Goal: Transaction & Acquisition: Download file/media

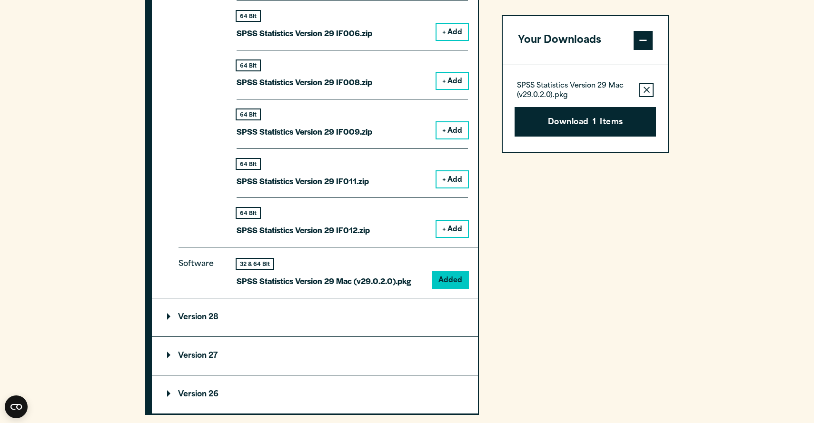
scroll to position [1234, 0]
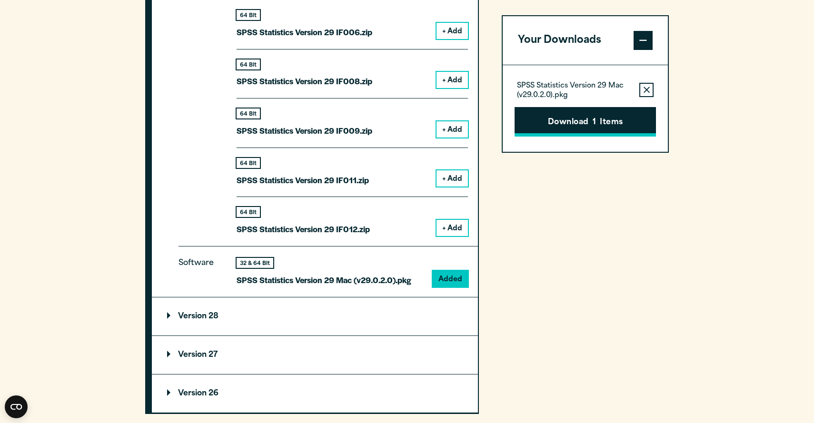
click at [590, 125] on button "Download 1 Items" at bounding box center [584, 122] width 141 height 30
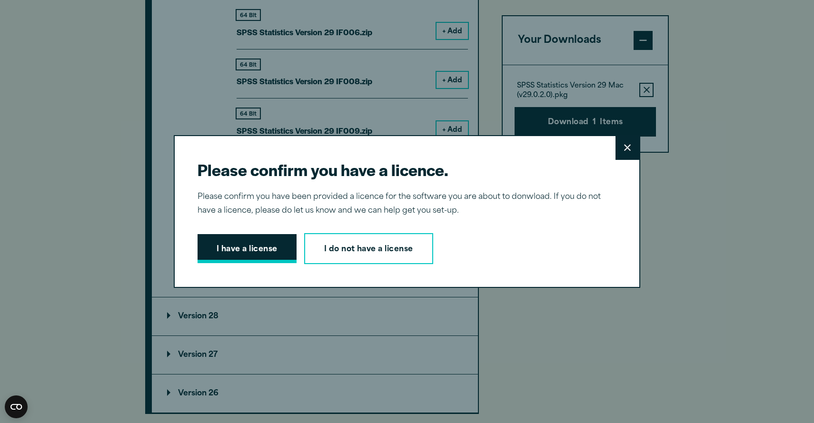
click at [232, 243] on button "I have a license" at bounding box center [246, 249] width 99 height 30
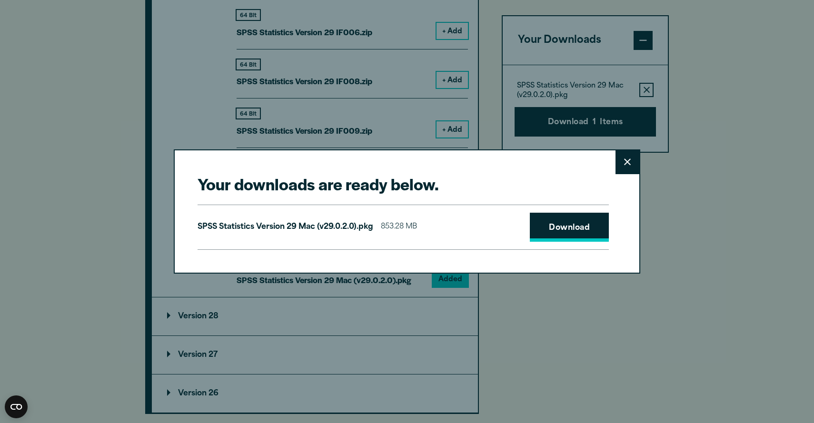
click at [572, 231] on link "Download" at bounding box center [569, 228] width 79 height 30
click at [628, 163] on icon at bounding box center [627, 162] width 7 height 7
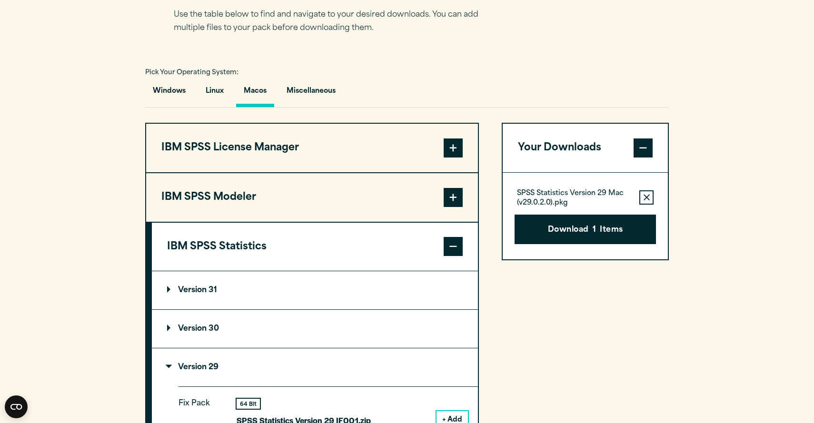
scroll to position [626, 0]
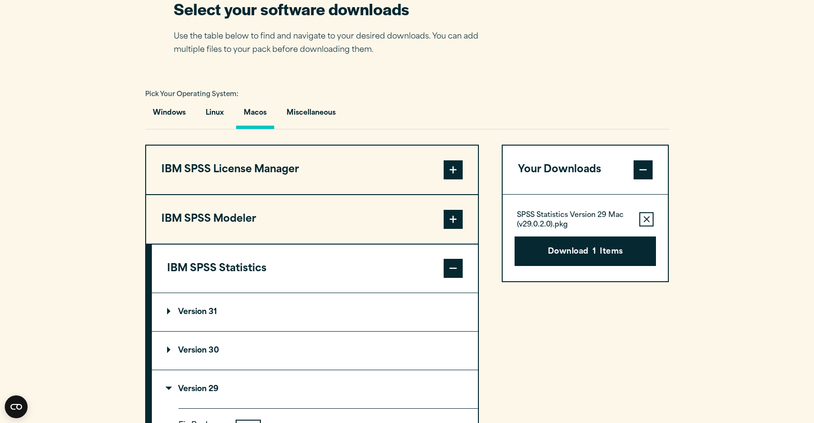
click at [444, 275] on span at bounding box center [452, 268] width 19 height 19
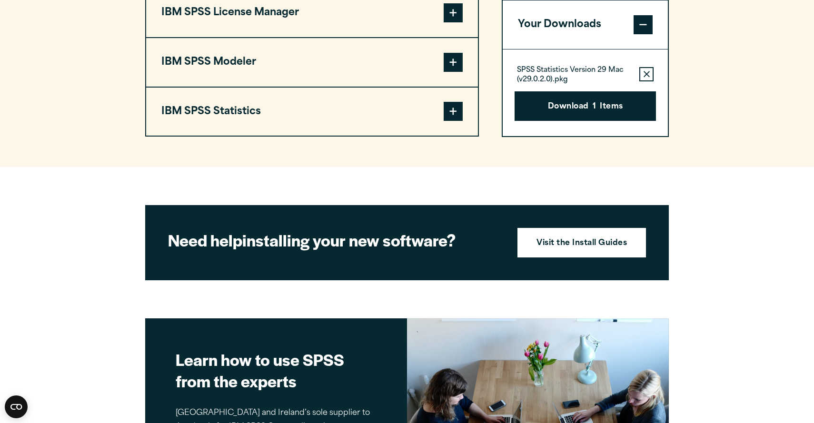
scroll to position [785, 0]
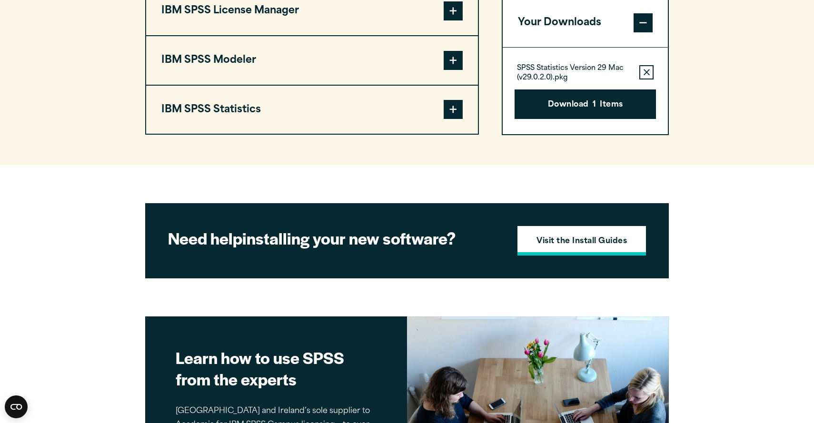
click at [569, 238] on link "Visit the Install Guides" at bounding box center [581, 241] width 128 height 30
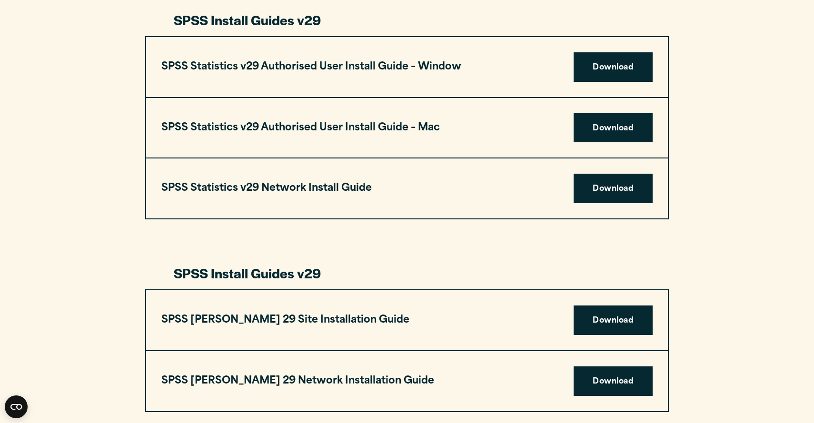
scroll to position [932, 0]
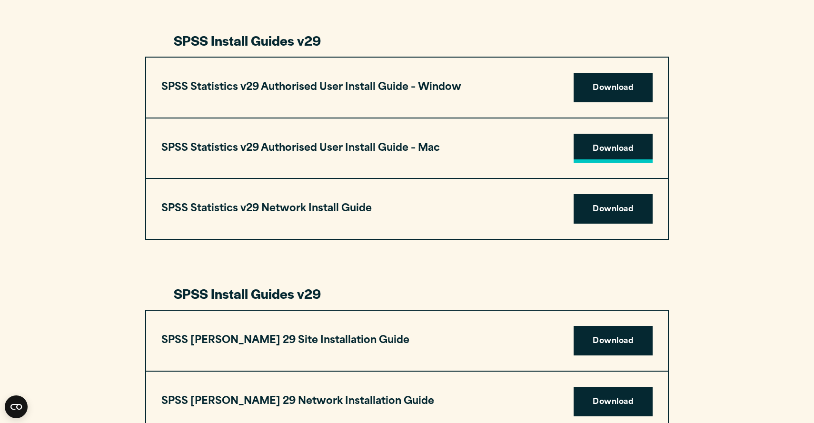
click at [601, 149] on link "Download" at bounding box center [612, 149] width 79 height 30
